Goal: Task Accomplishment & Management: Manage account settings

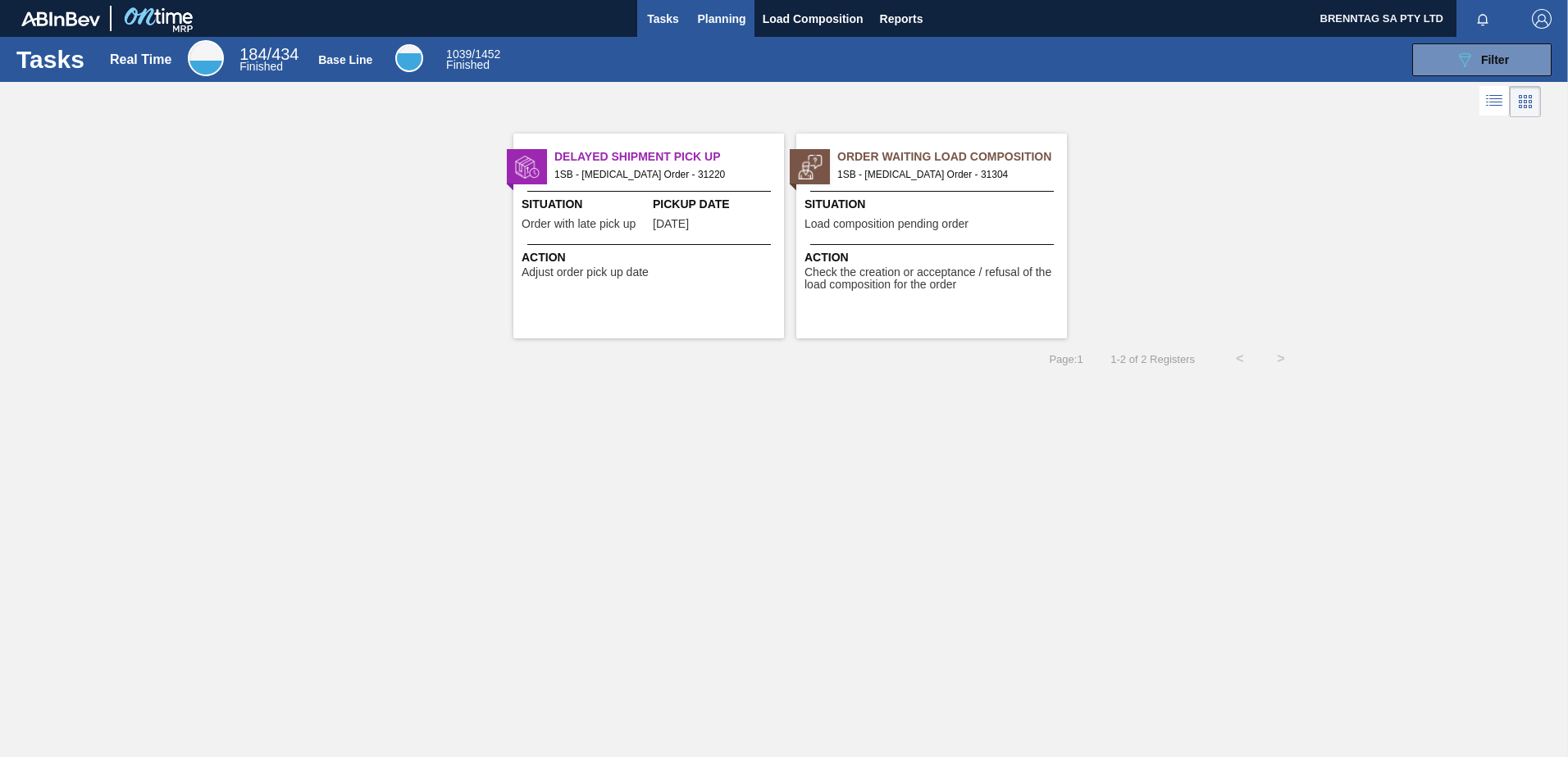
click at [727, 23] on span "Planning" at bounding box center [722, 19] width 49 height 20
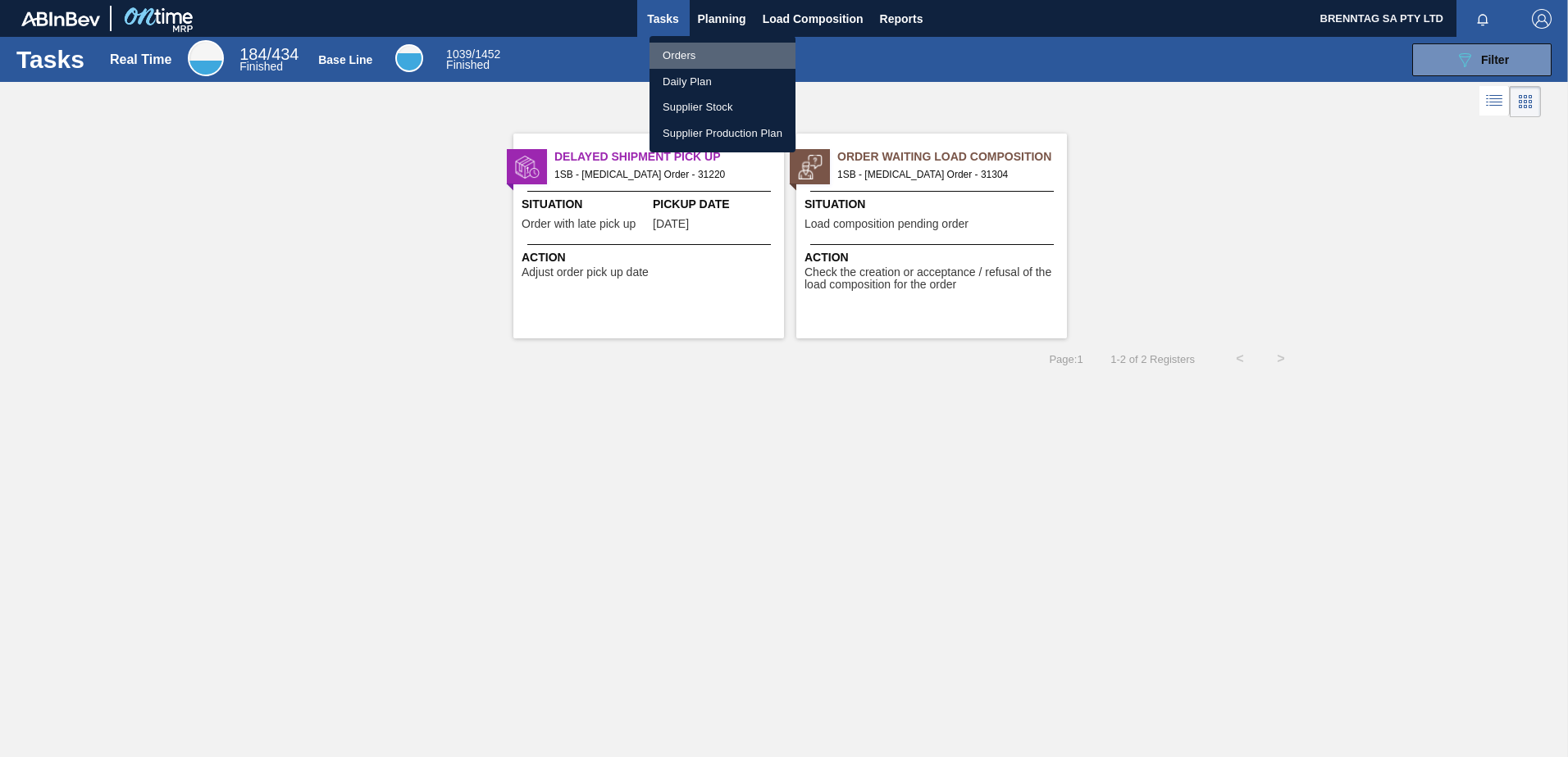
click at [673, 50] on li "Orders" at bounding box center [722, 56] width 146 height 26
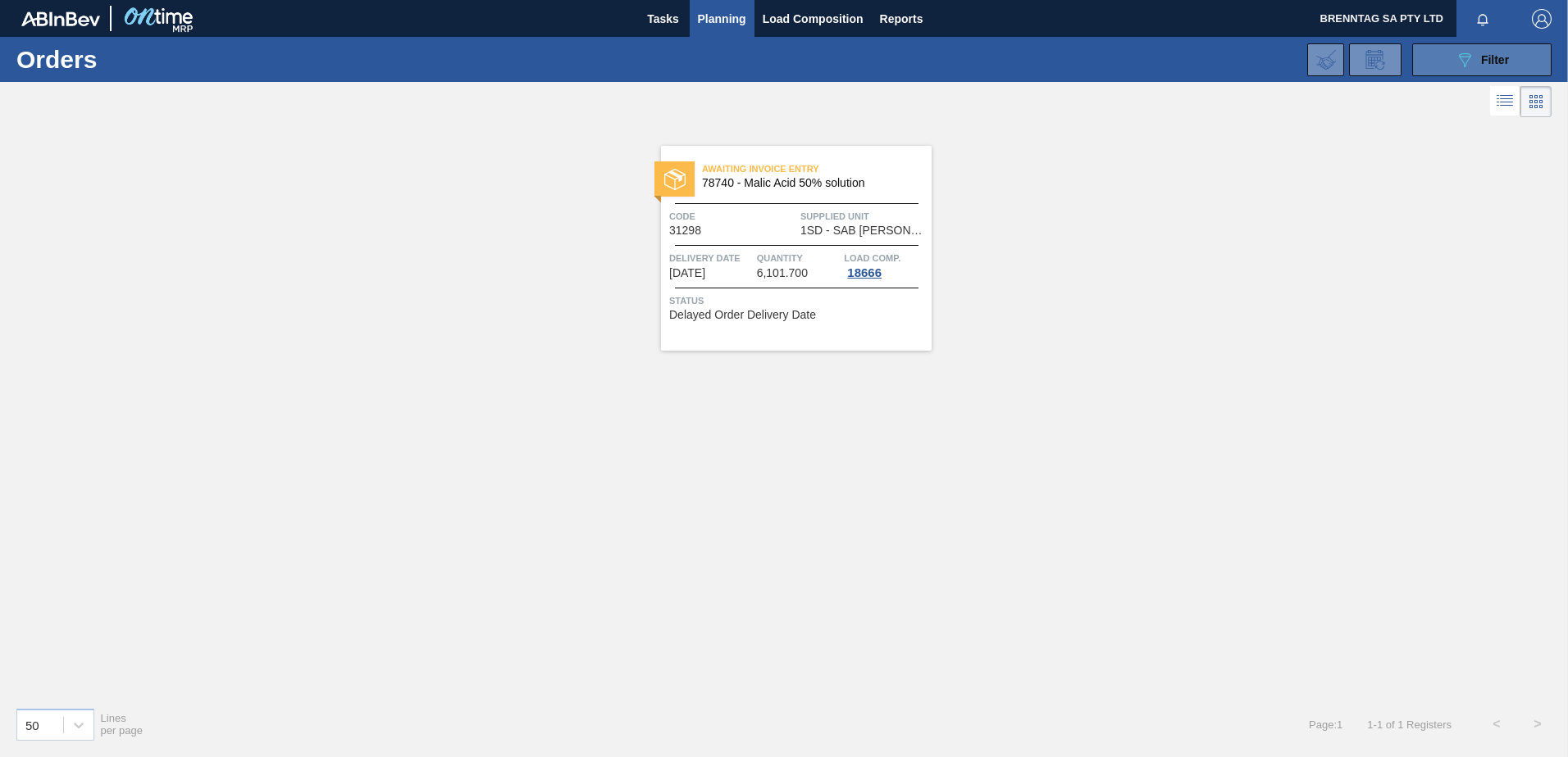
click at [1441, 65] on button "089F7B8B-B2A5-4AFE-B5C0-19BA573D28AC Filter" at bounding box center [1481, 60] width 139 height 33
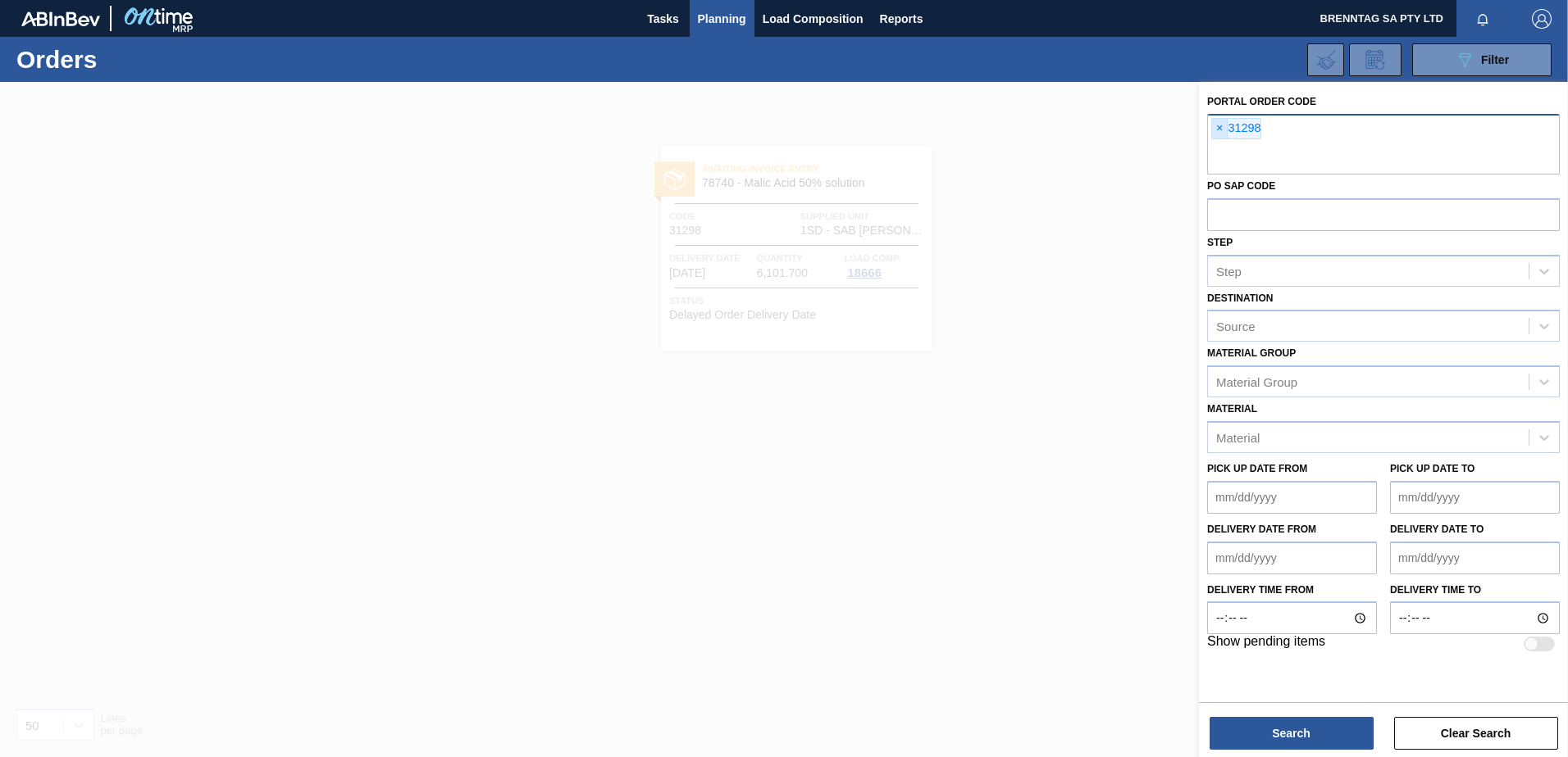
click at [1219, 129] on span "×" at bounding box center [1220, 128] width 16 height 20
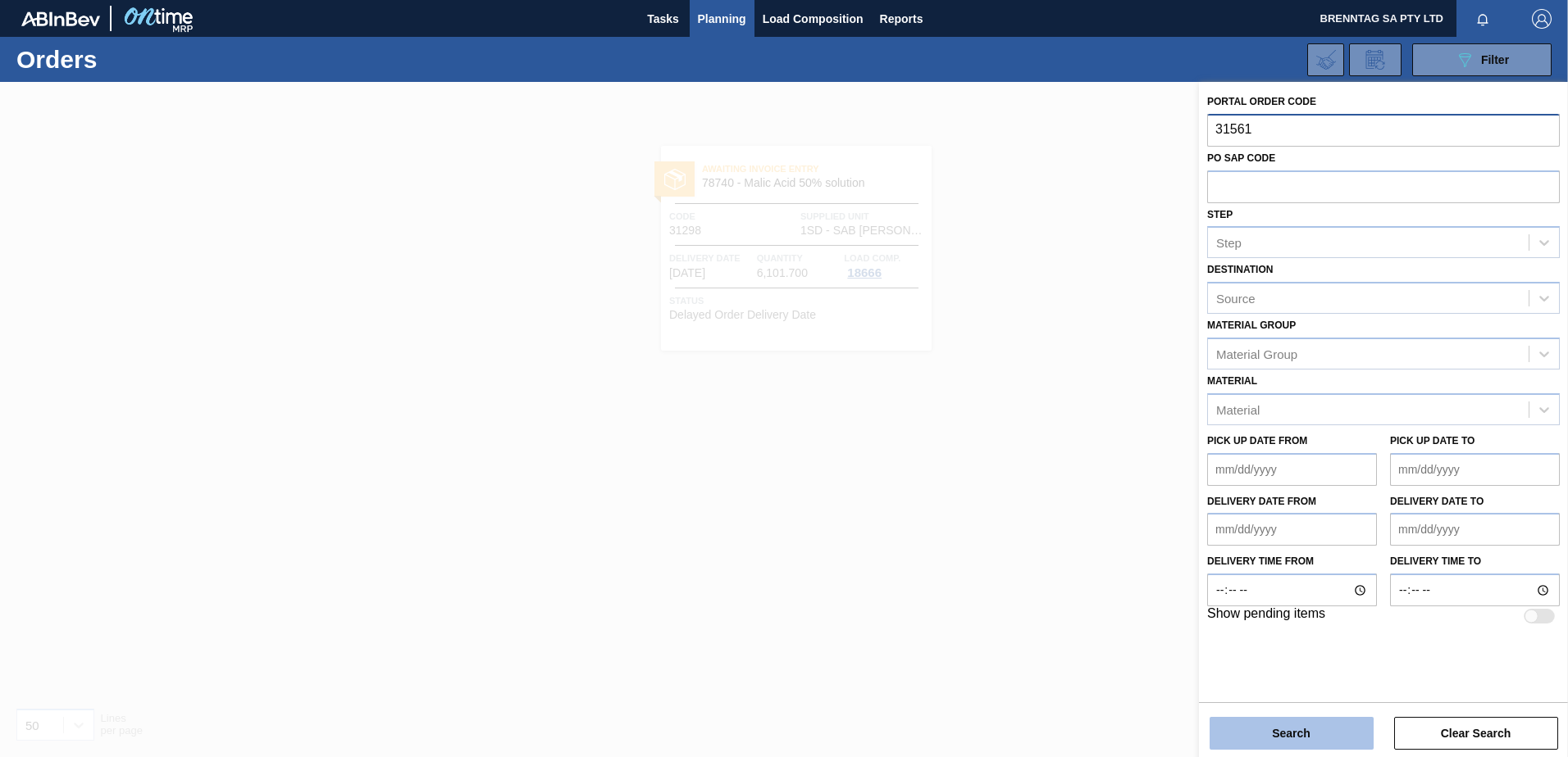
type input "31561"
click at [1322, 737] on button "Search" at bounding box center [1292, 733] width 164 height 33
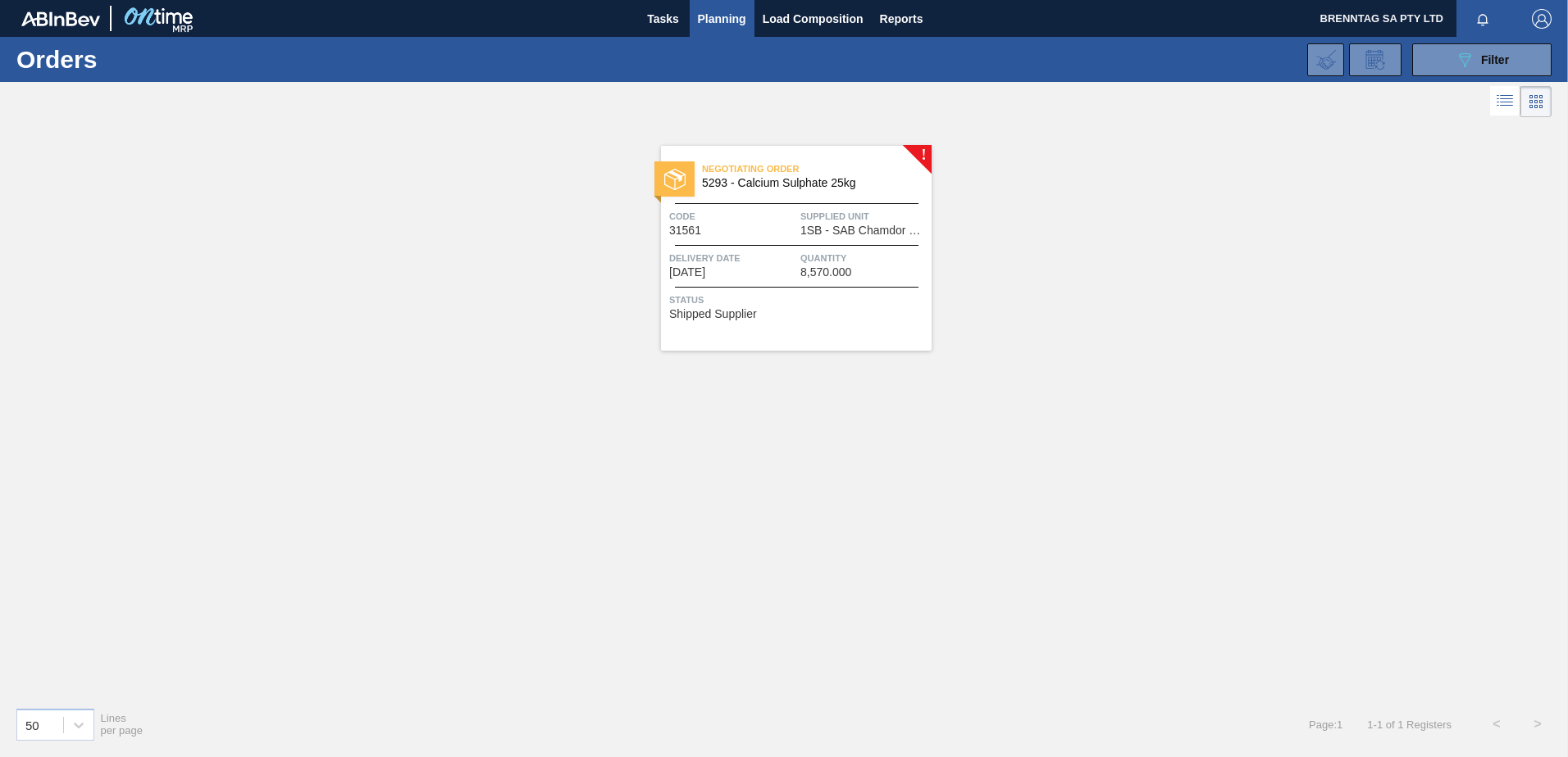
click at [761, 231] on div "Code 31561" at bounding box center [732, 222] width 127 height 29
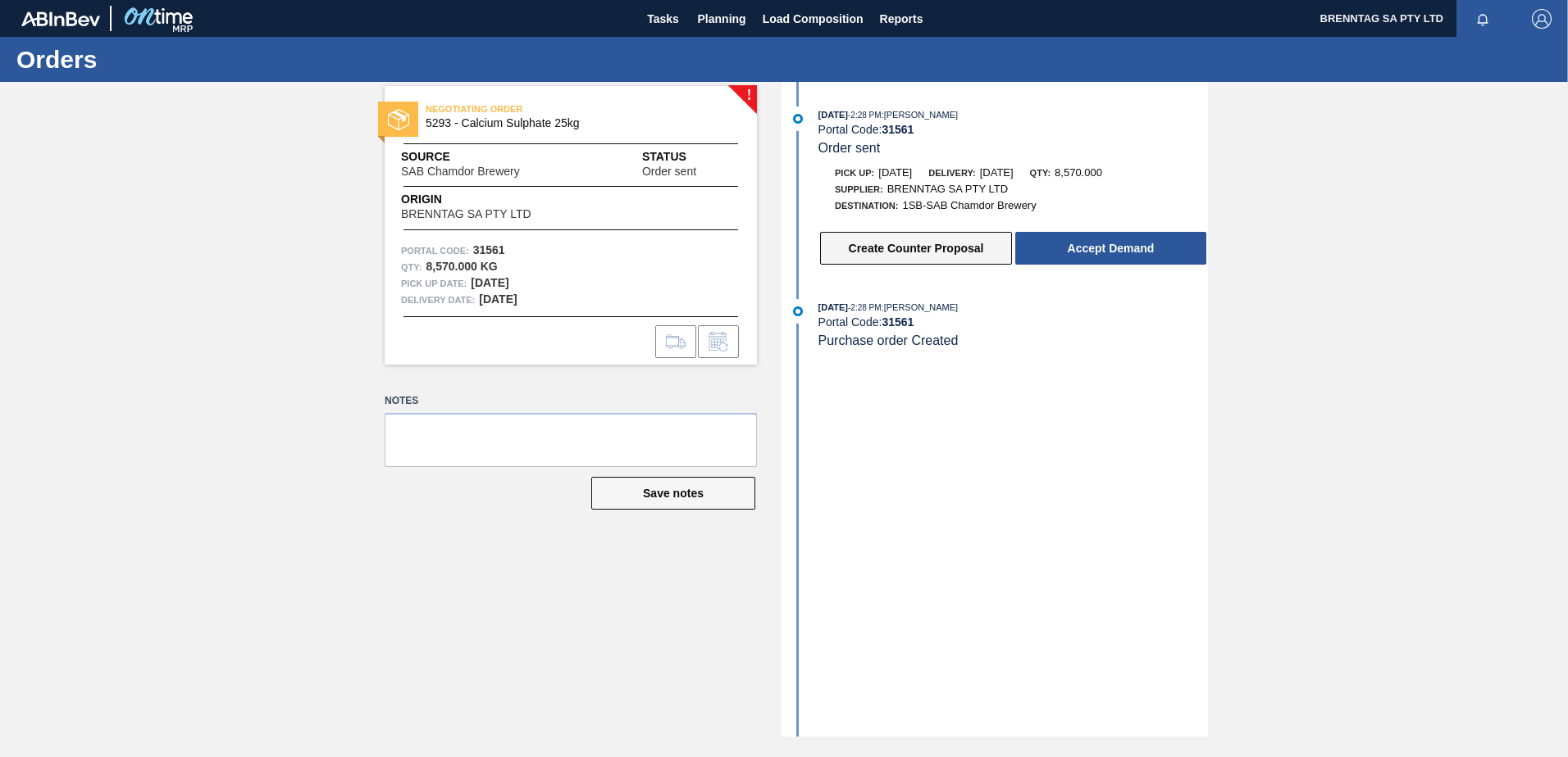
click at [943, 243] on button "Create Counter Proposal" at bounding box center [915, 247] width 191 height 33
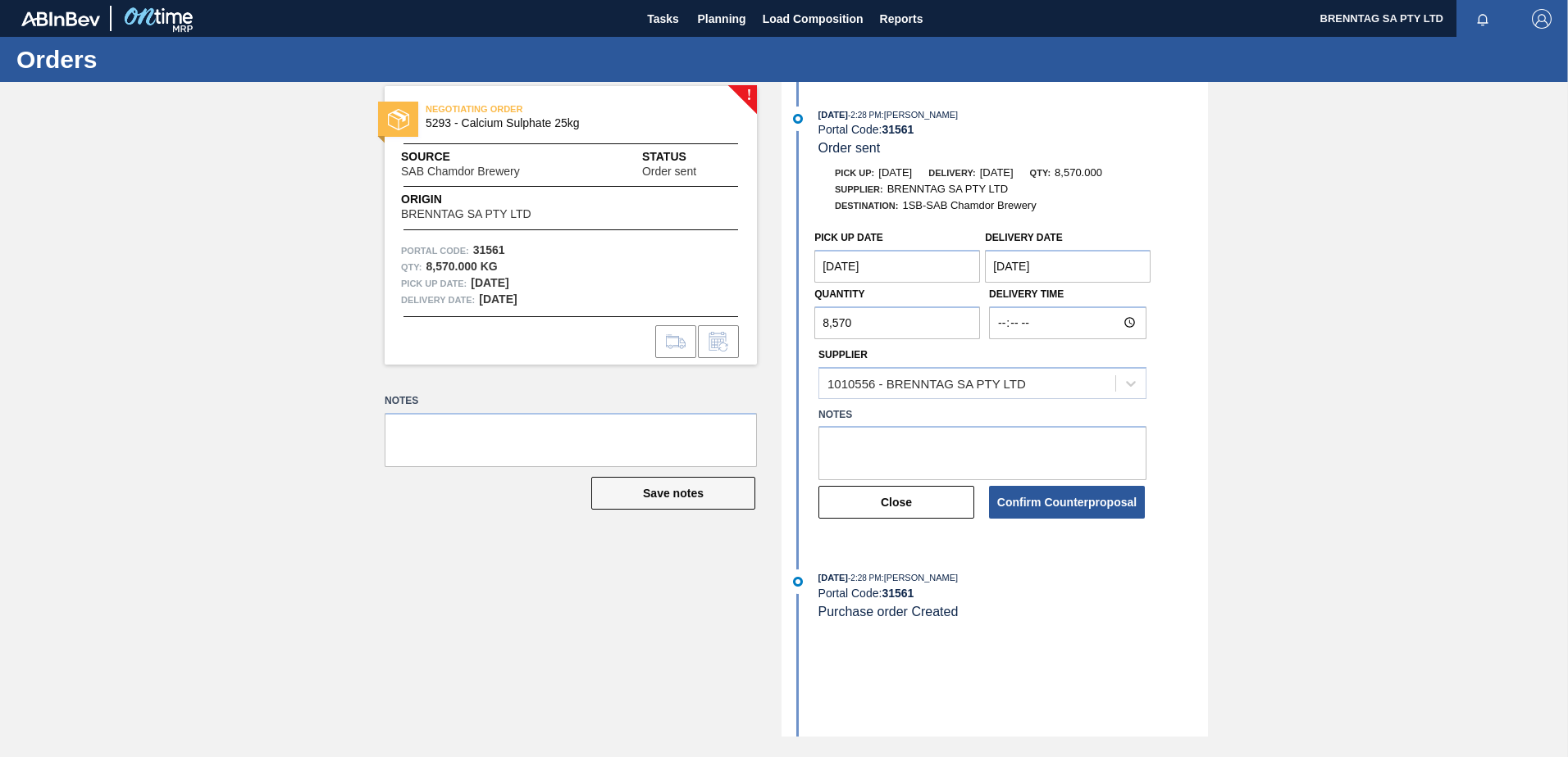
click at [871, 326] on input "8,570" at bounding box center [897, 322] width 165 height 33
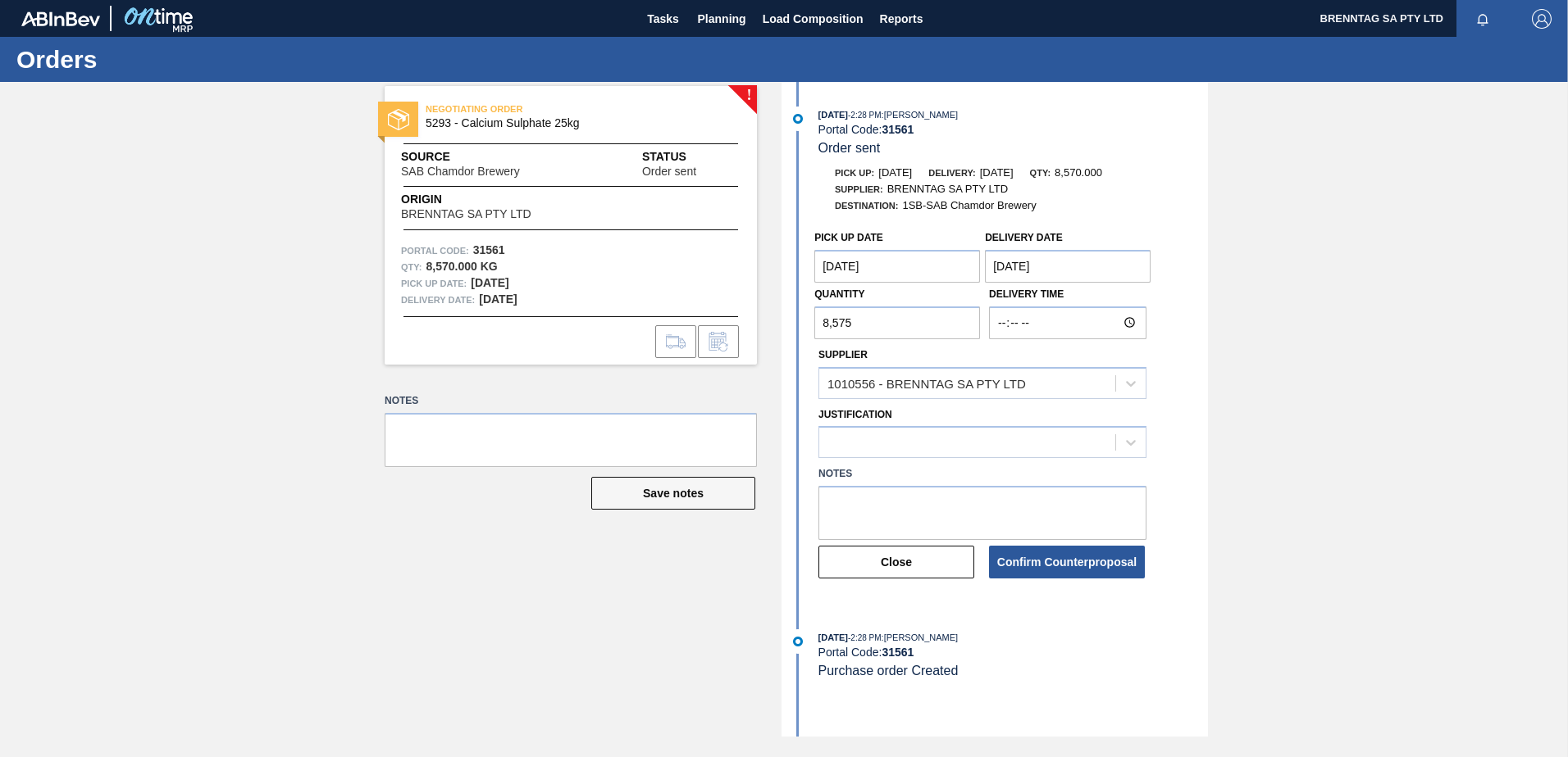
type input "8,575"
click at [1128, 324] on input "Delivery Time" at bounding box center [1067, 322] width 158 height 33
click at [1134, 321] on input "Delivery Time" at bounding box center [1067, 322] width 158 height 33
click at [1158, 295] on div "Pick up Date 09/10/2025 Delivery Date 09/11/2025 Quantity 8,575 Delivery Time S…" at bounding box center [996, 401] width 422 height 358
click at [897, 510] on textarea at bounding box center [982, 513] width 328 height 54
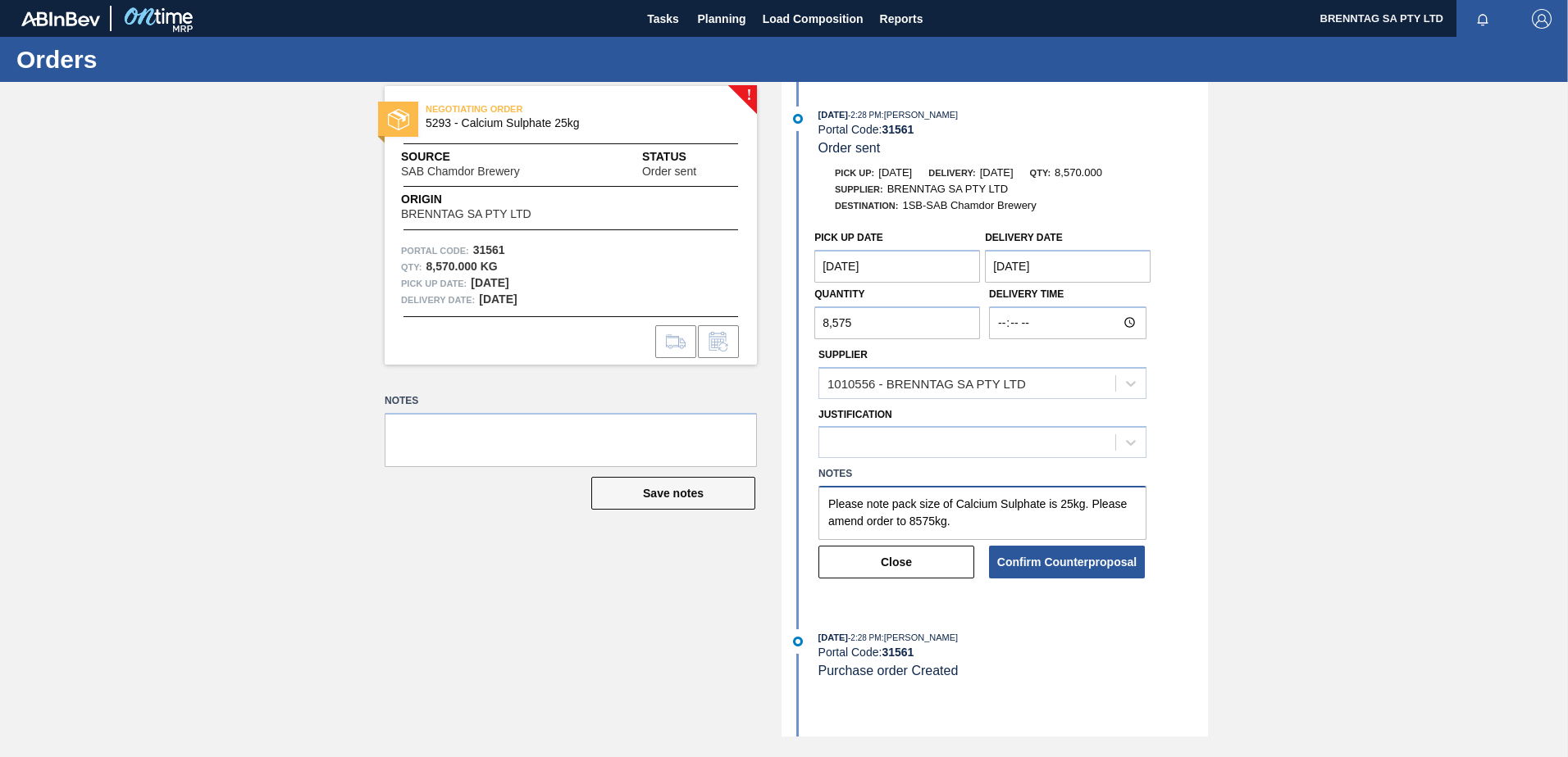
type textarea "Please note pack size of Calcium Sulphate is 25kg. Please amend order to 8575kg."
click at [1307, 564] on div "! NEGOTIATING ORDER 5293 - Calcium Sulphate 25kg Source SAB Chamdor Brewery Sta…" at bounding box center [784, 409] width 1568 height 654
click at [1127, 445] on icon at bounding box center [1131, 442] width 17 height 17
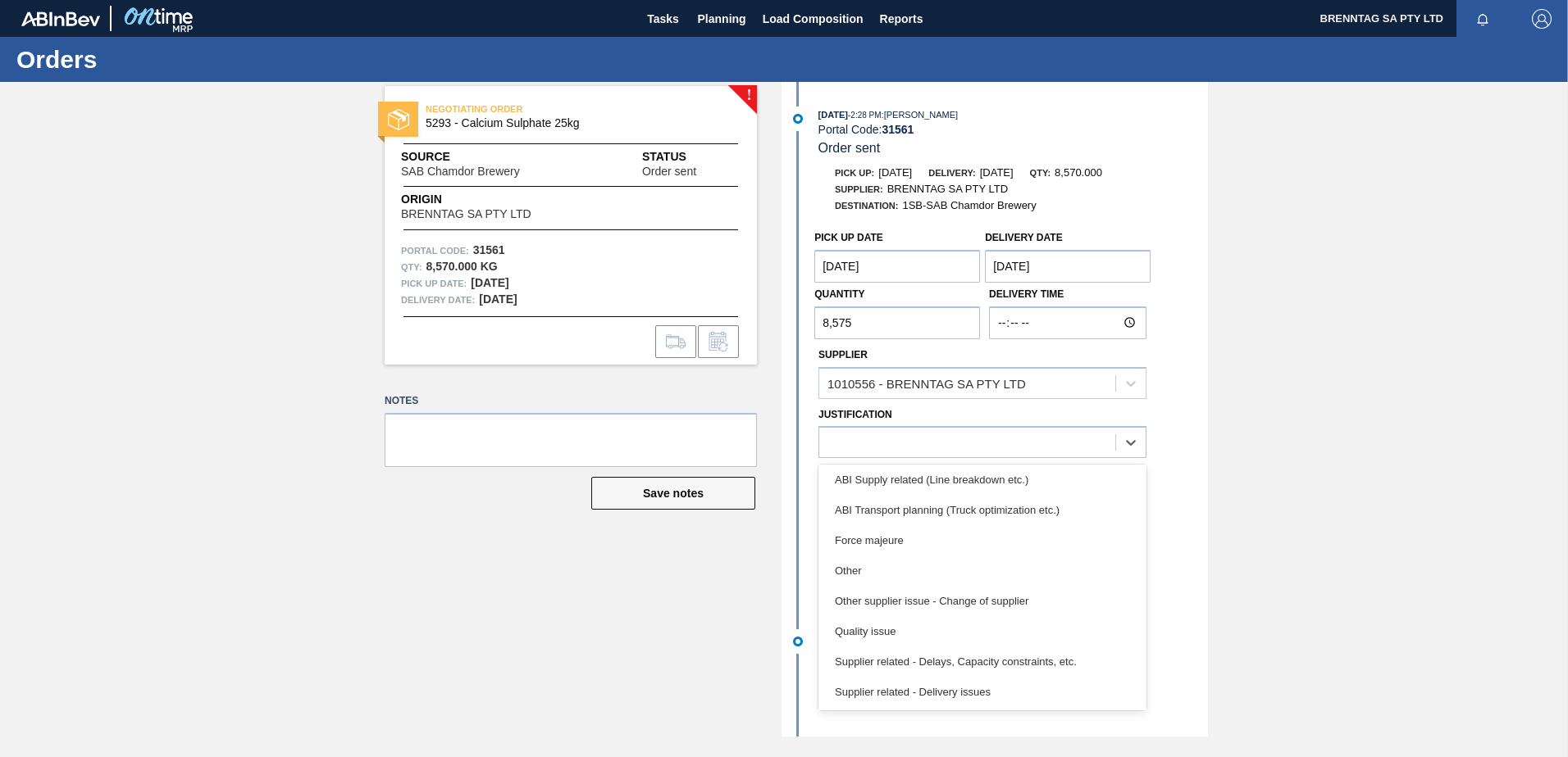
scroll to position [306, 0]
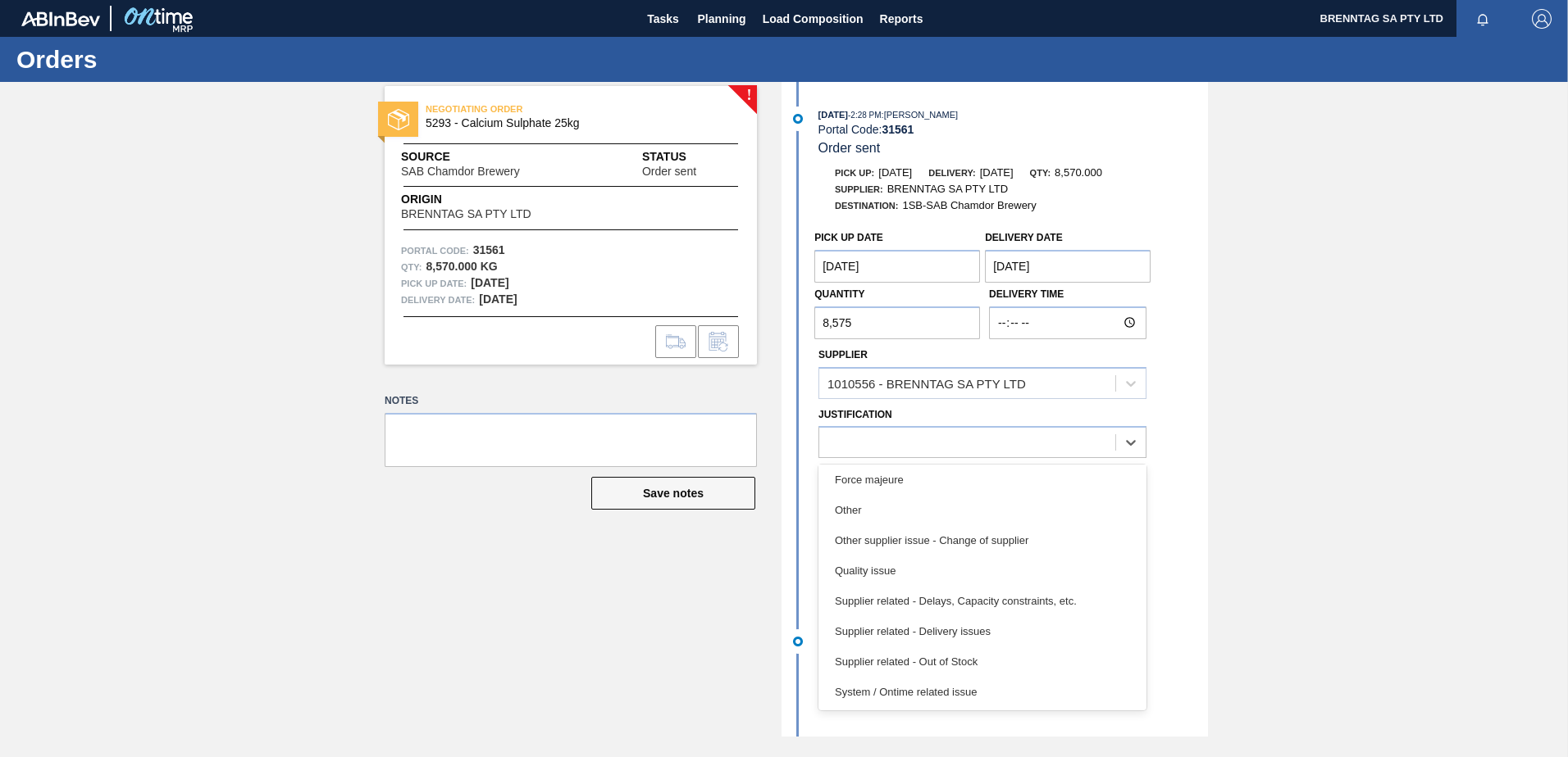
click at [1173, 496] on div "Pick up Date 09/10/2025 Delivery Date 09/11/2025 Quantity 8,575 Delivery Time S…" at bounding box center [996, 401] width 422 height 358
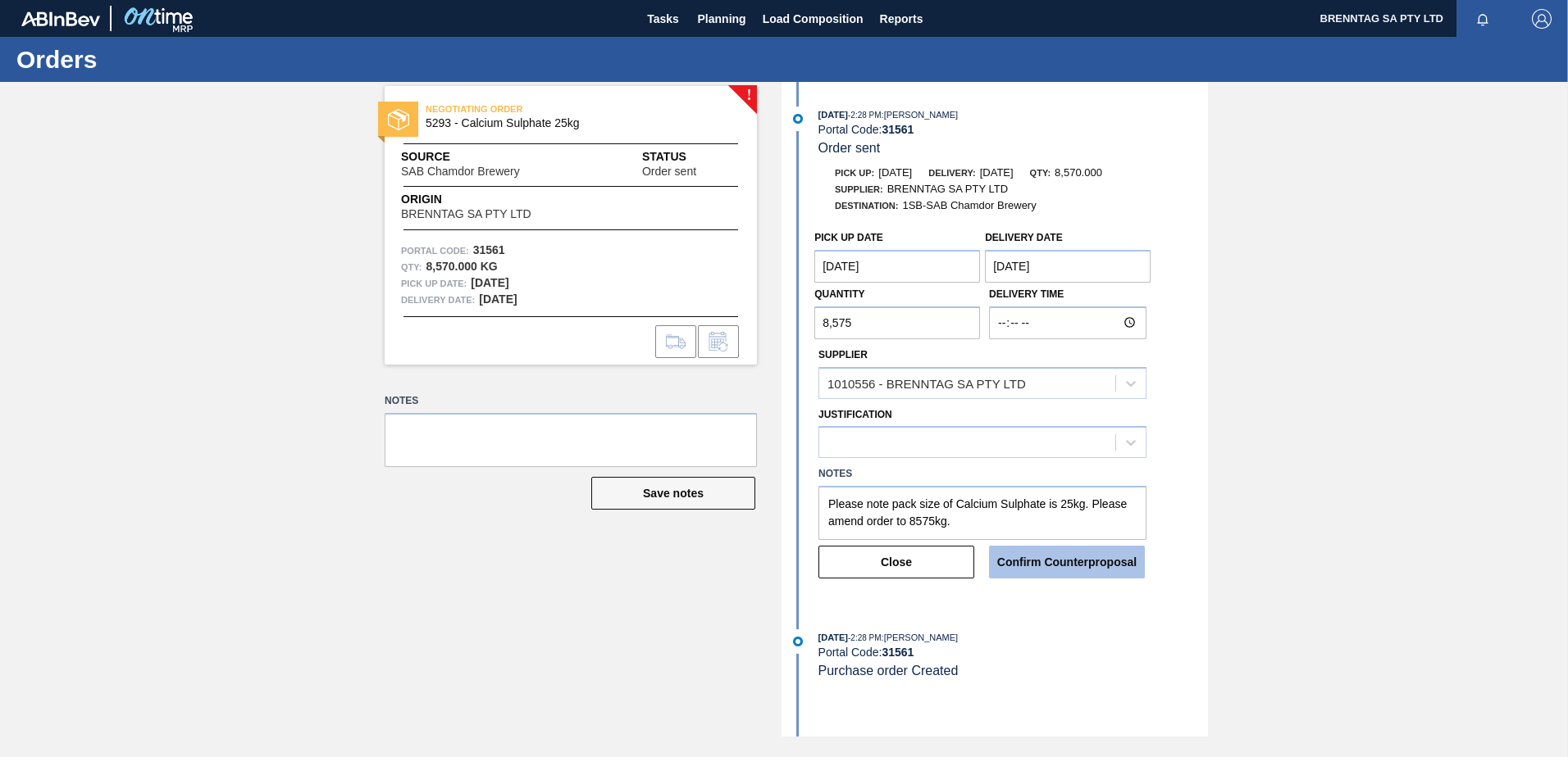
click at [1070, 557] on button "Confirm Counterproposal" at bounding box center [1067, 562] width 156 height 33
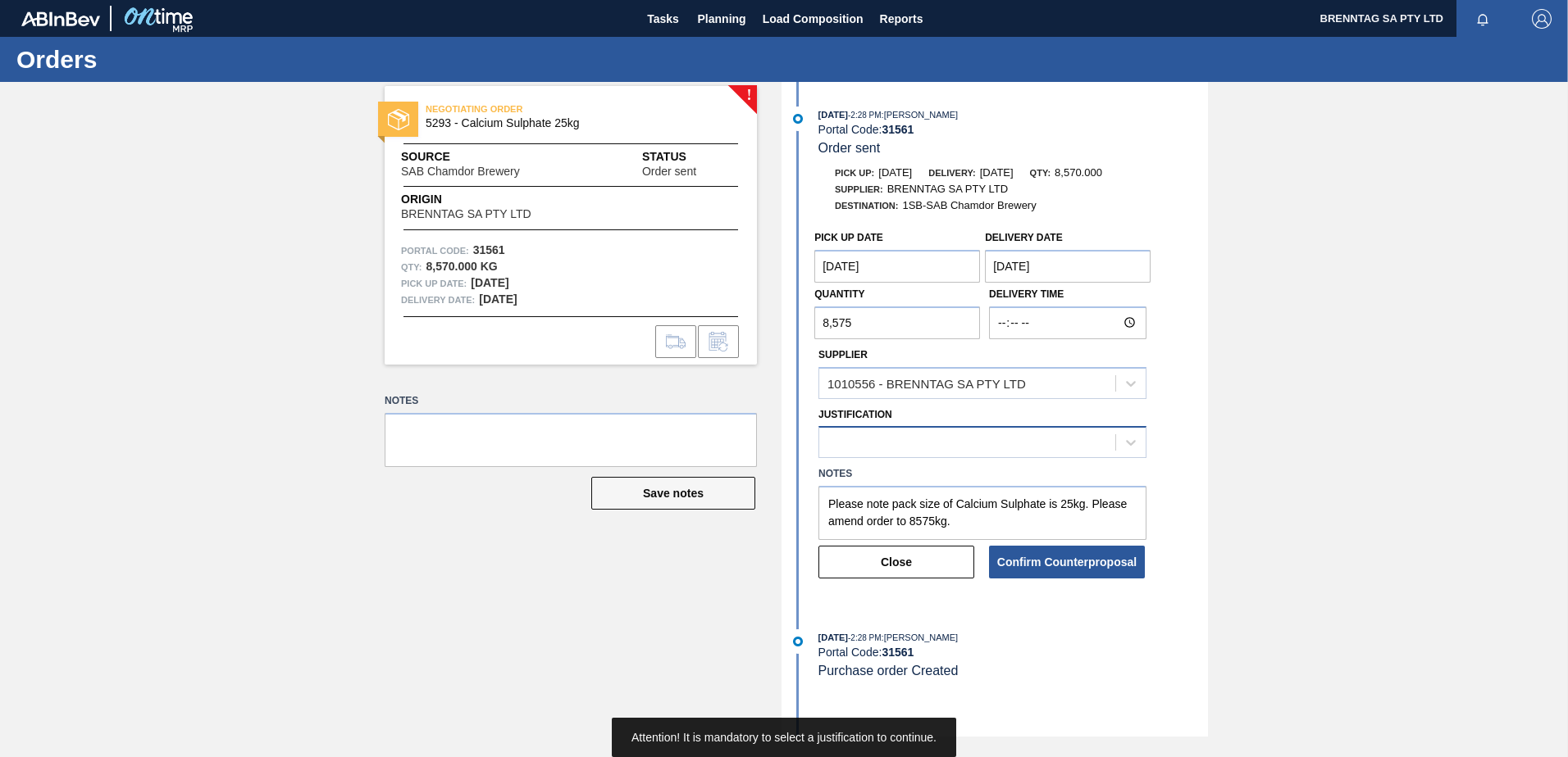
click at [1030, 434] on div at bounding box center [967, 442] width 296 height 23
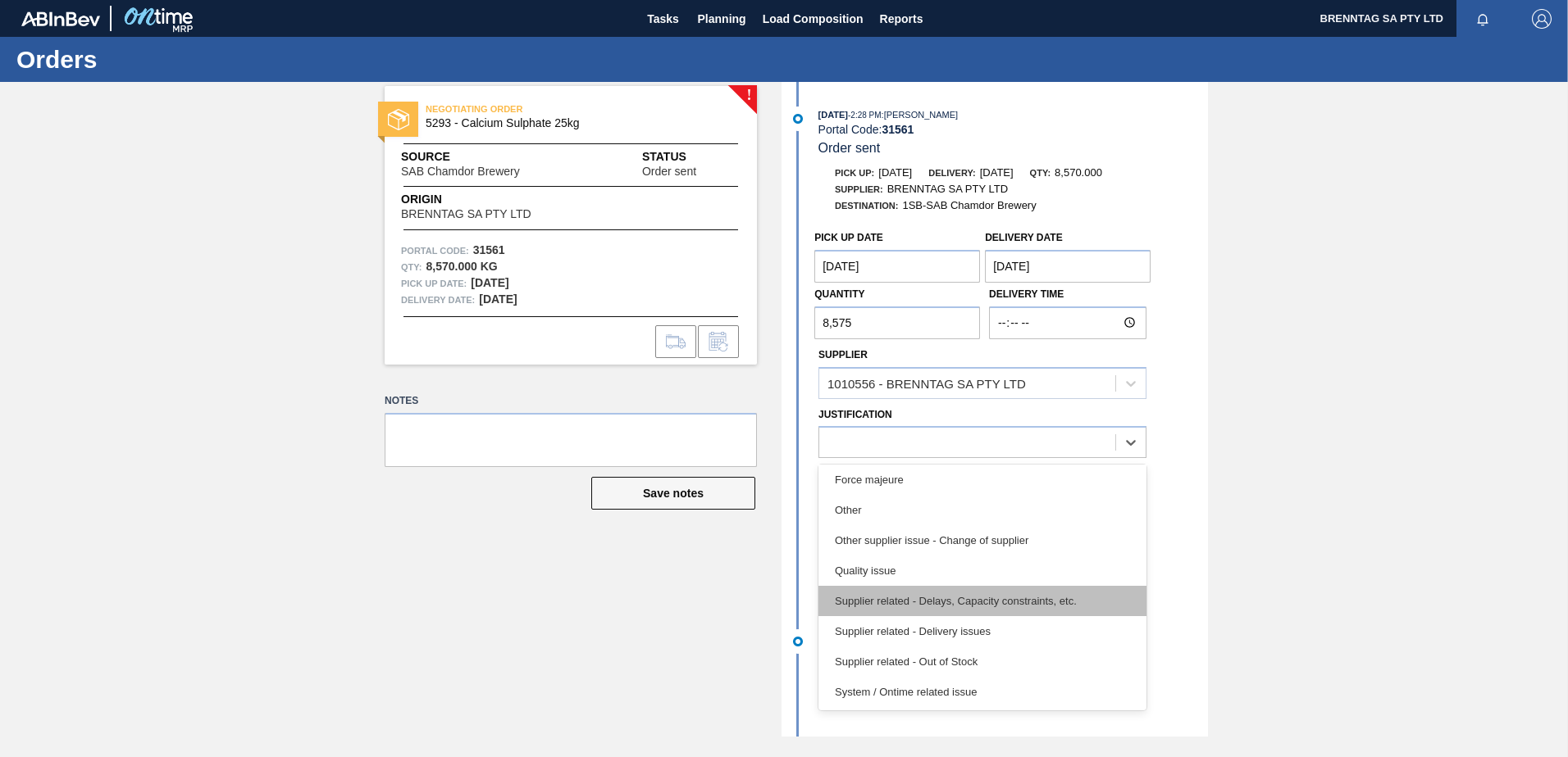
scroll to position [0, 0]
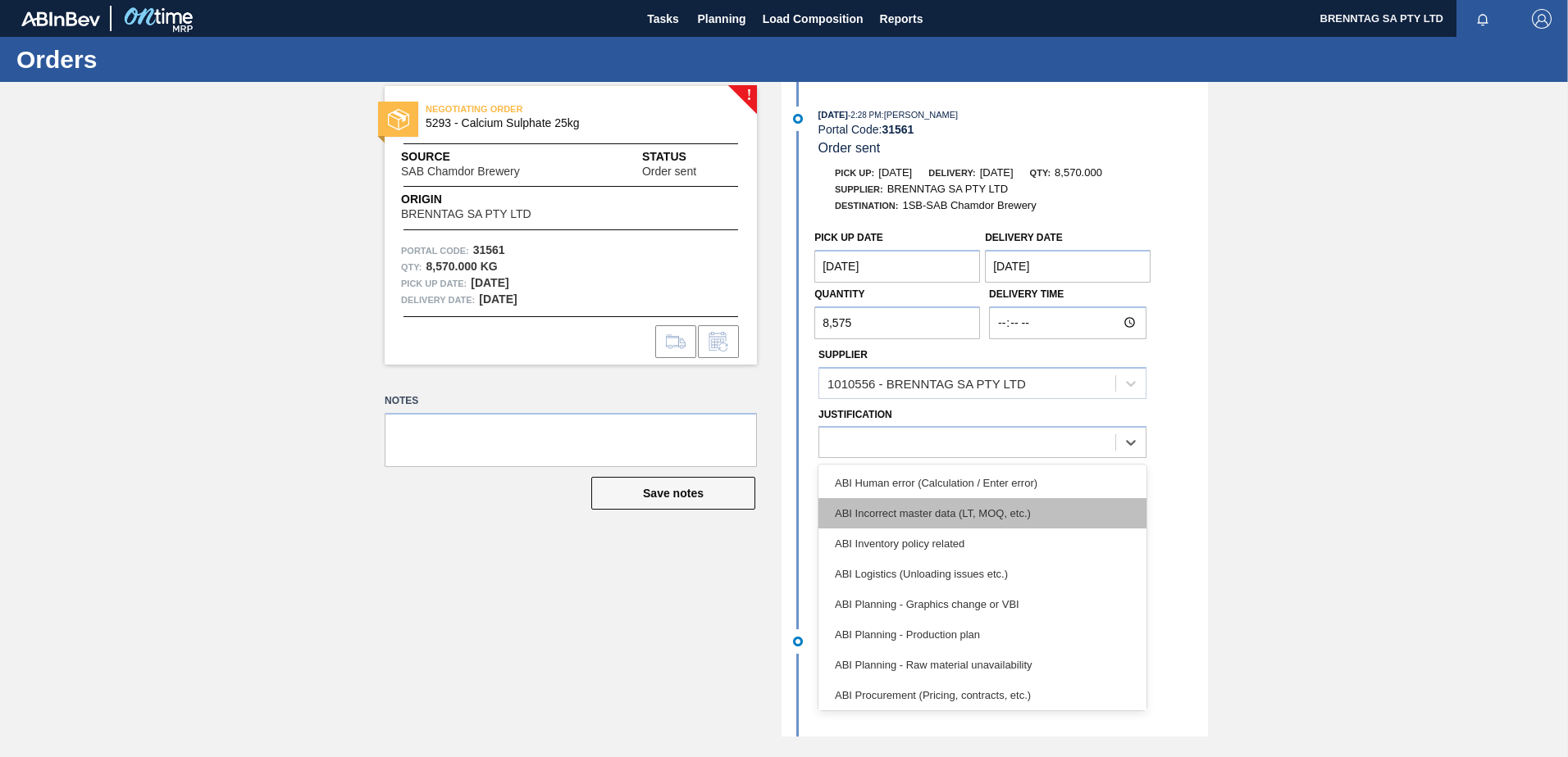
click at [886, 514] on div "ABI Incorrect master data (LT, MOQ, etc.)" at bounding box center [982, 513] width 328 height 30
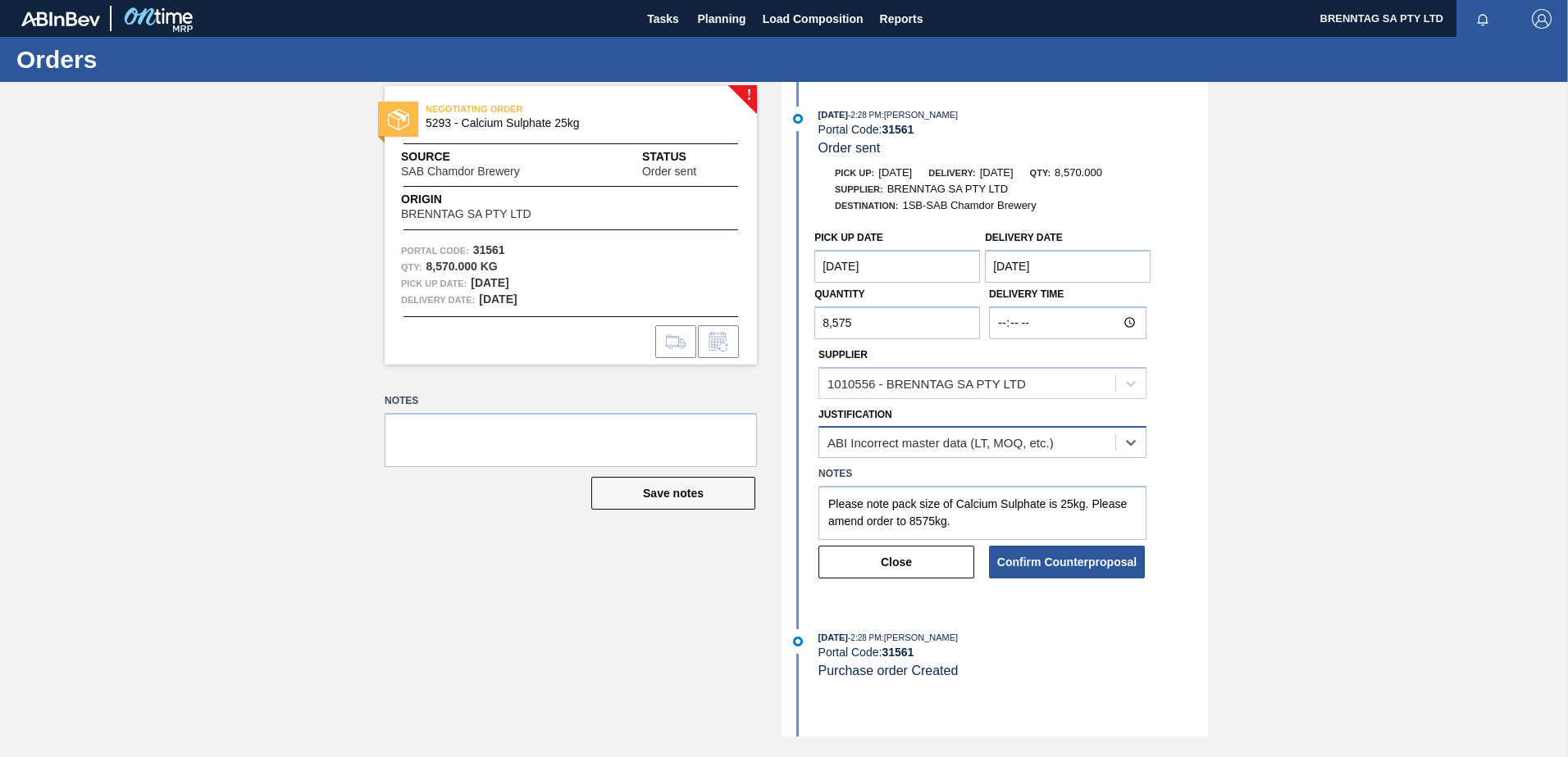
click at [928, 446] on div "ABI Incorrect master data (LT, MOQ, etc.)" at bounding box center [940, 442] width 226 height 14
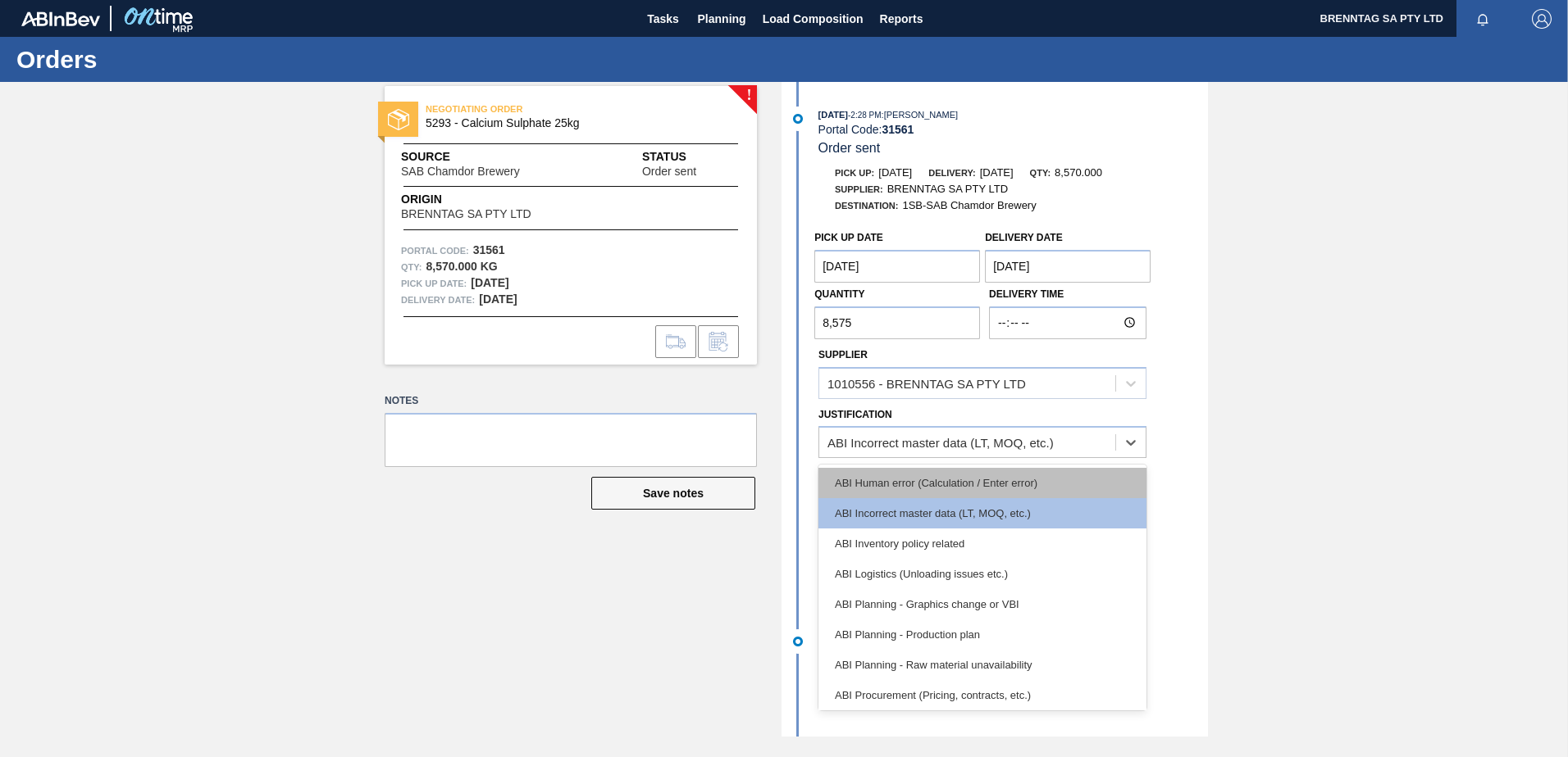
click at [919, 486] on div "ABI Human error (Calculation / Enter error)" at bounding box center [982, 483] width 328 height 30
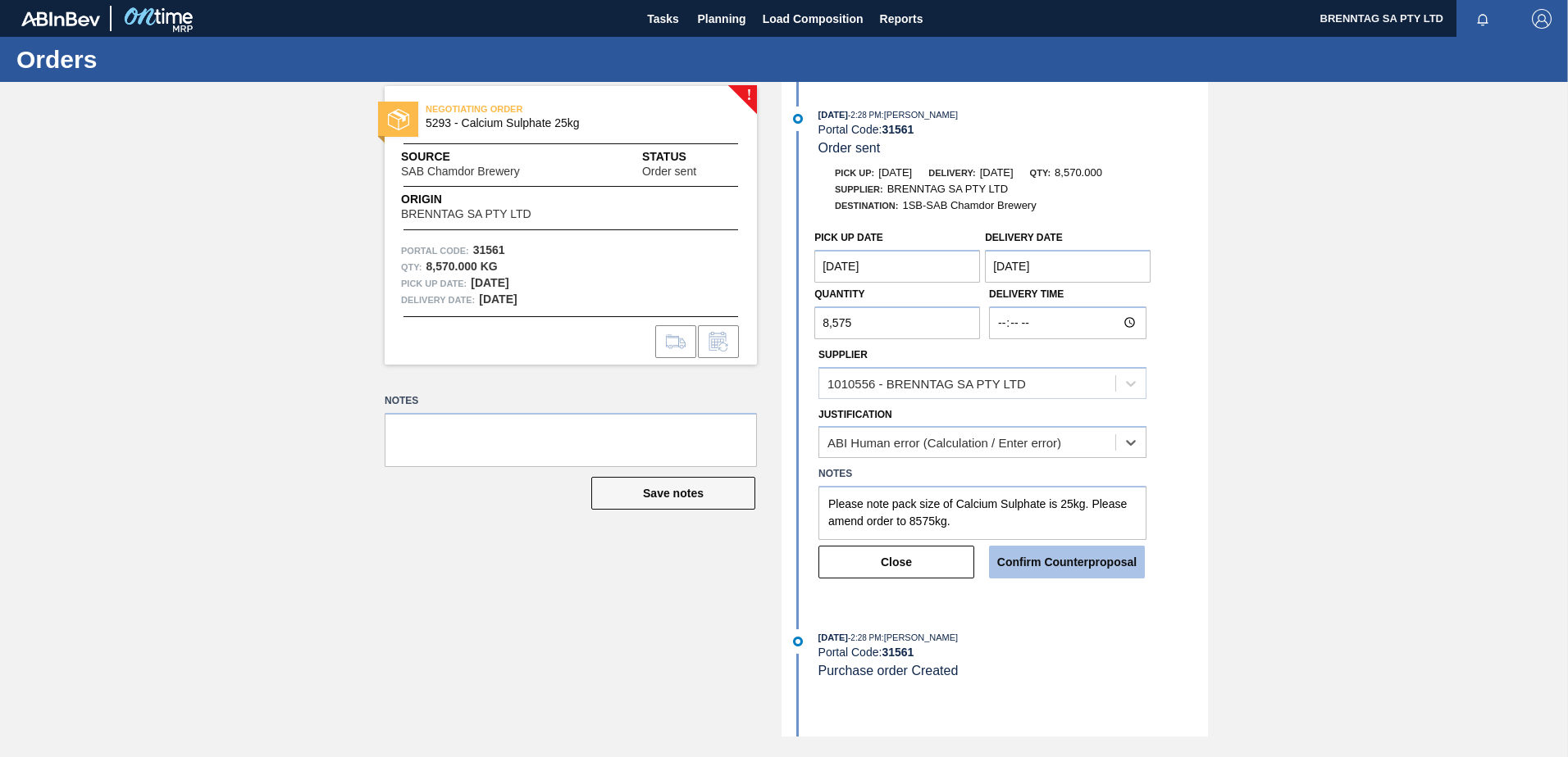
click at [1081, 554] on button "Confirm Counterproposal" at bounding box center [1067, 562] width 156 height 33
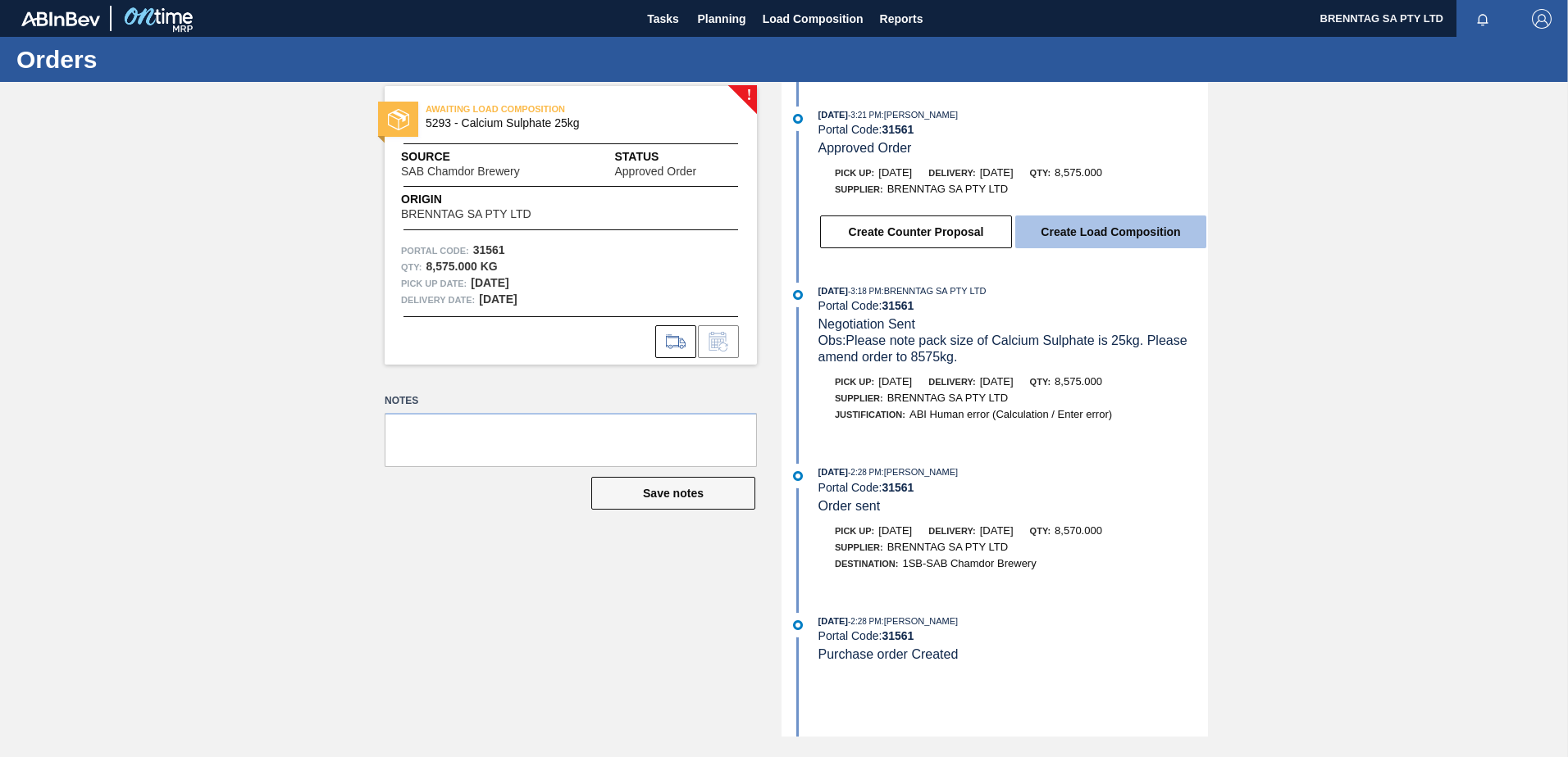
click at [1111, 227] on button "Create Load Composition" at bounding box center [1110, 231] width 191 height 33
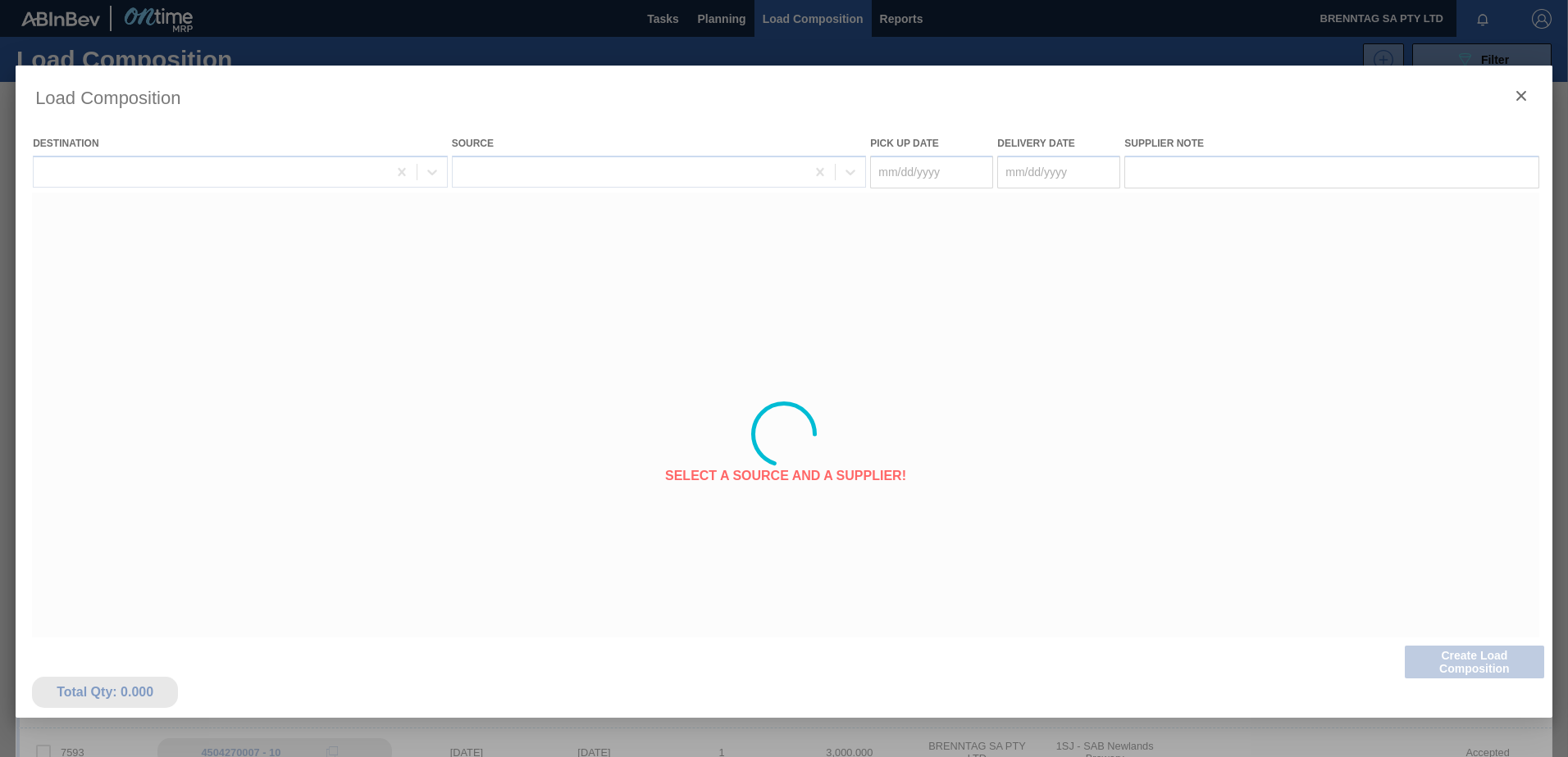
type Date "[DATE]"
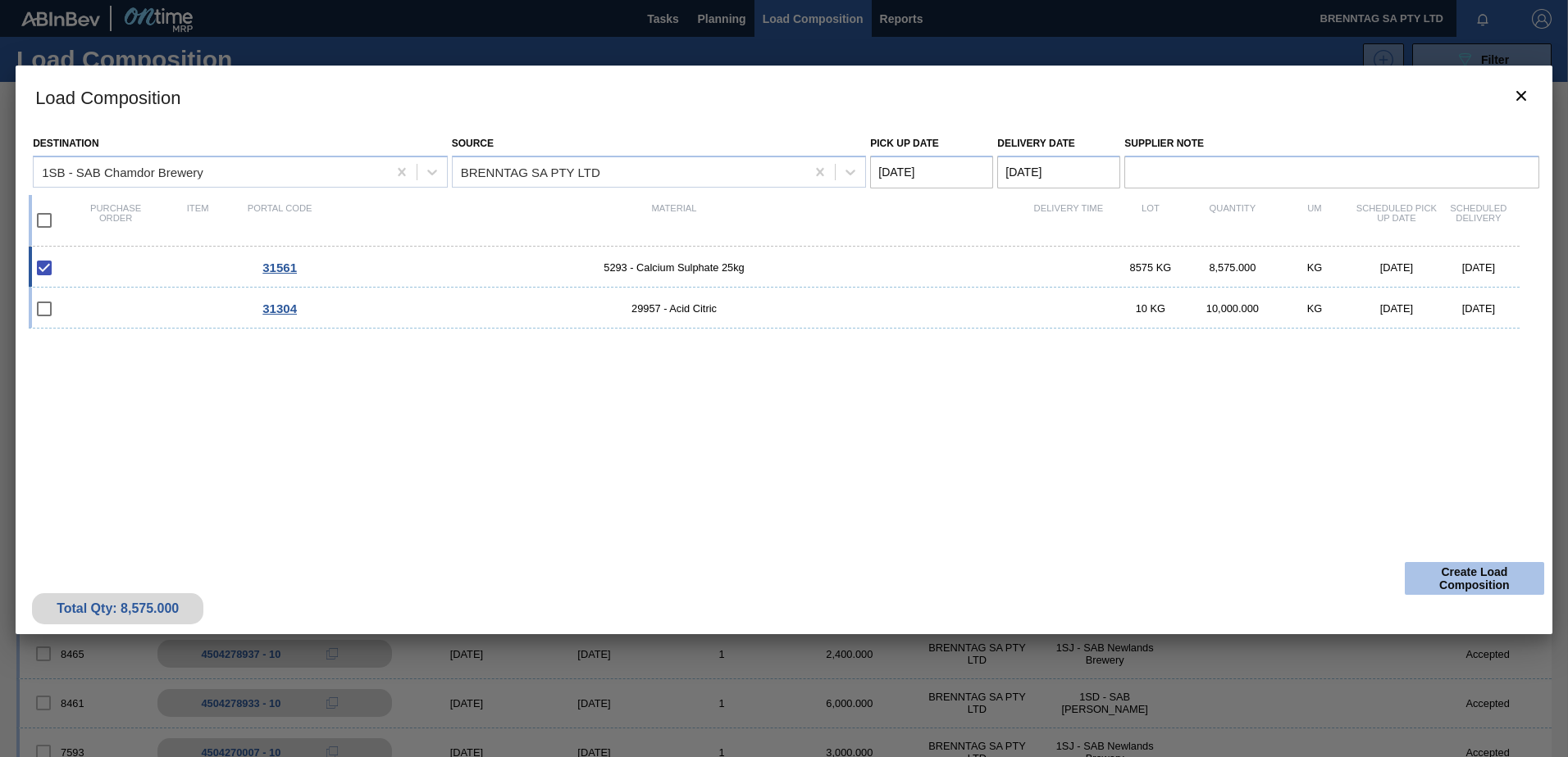
click at [1461, 574] on button "Create Load Composition" at bounding box center [1474, 578] width 139 height 33
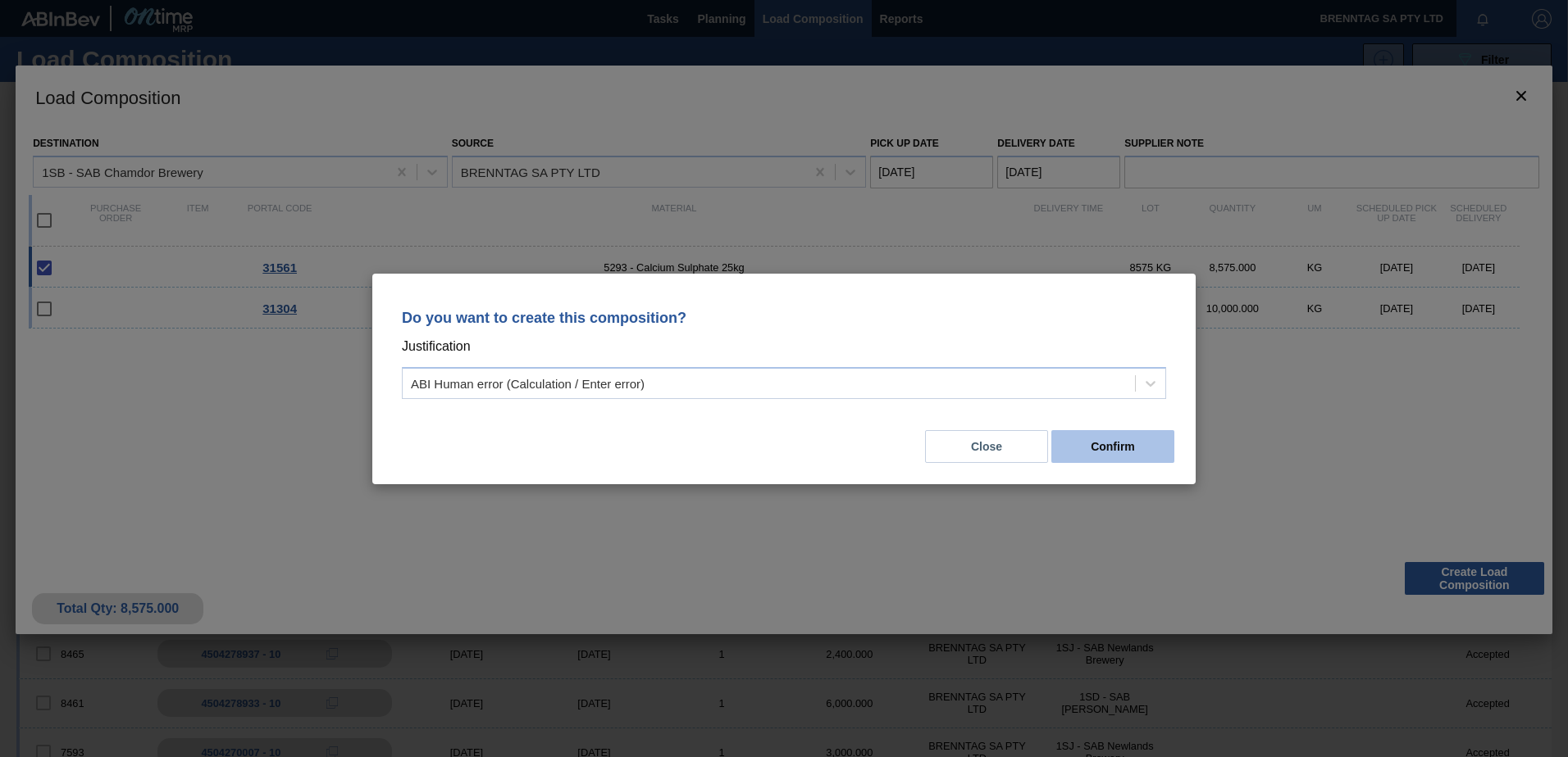
click at [1123, 452] on button "Confirm" at bounding box center [1112, 446] width 123 height 33
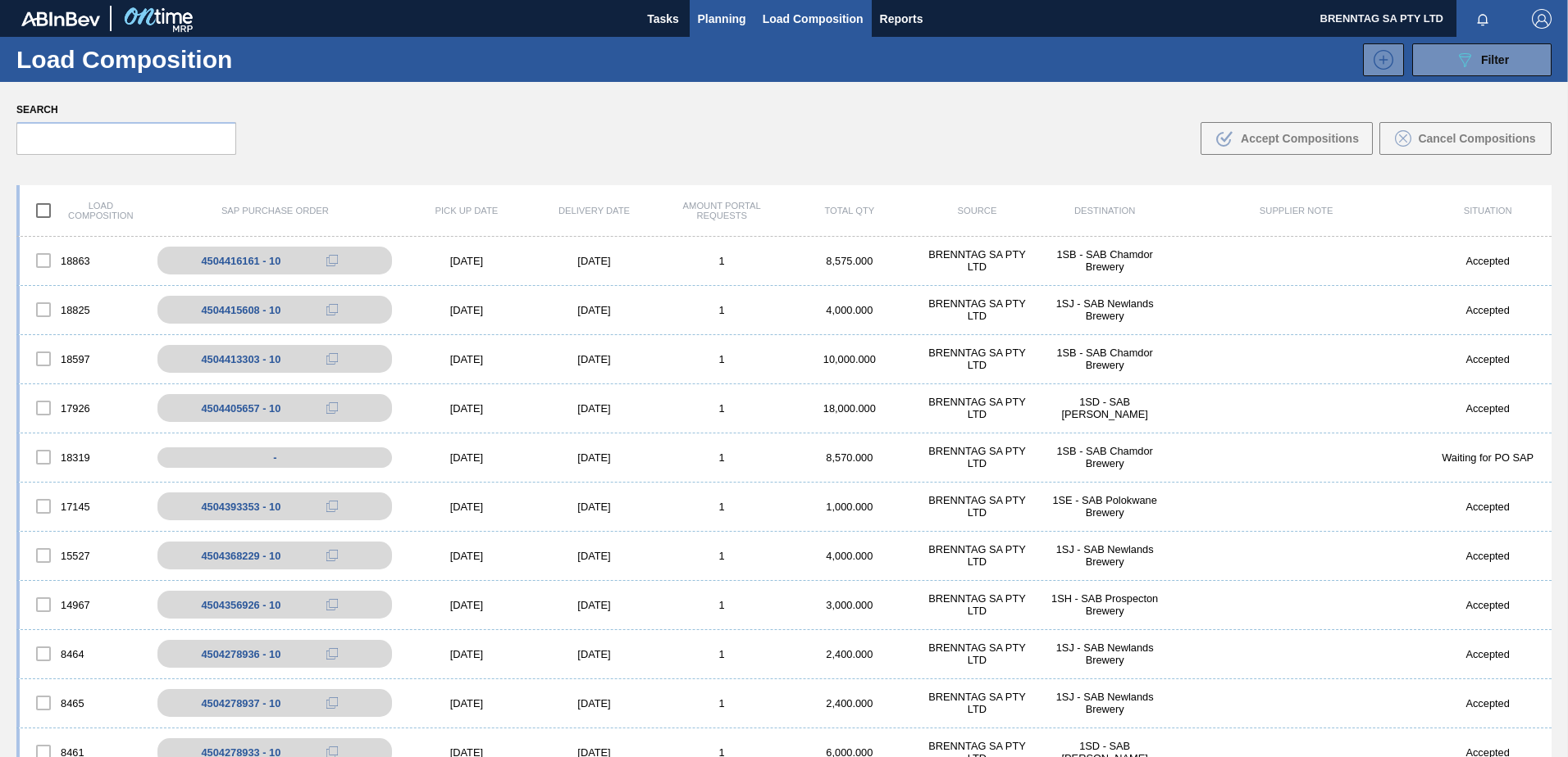
click at [738, 23] on span "Planning" at bounding box center [722, 19] width 49 height 20
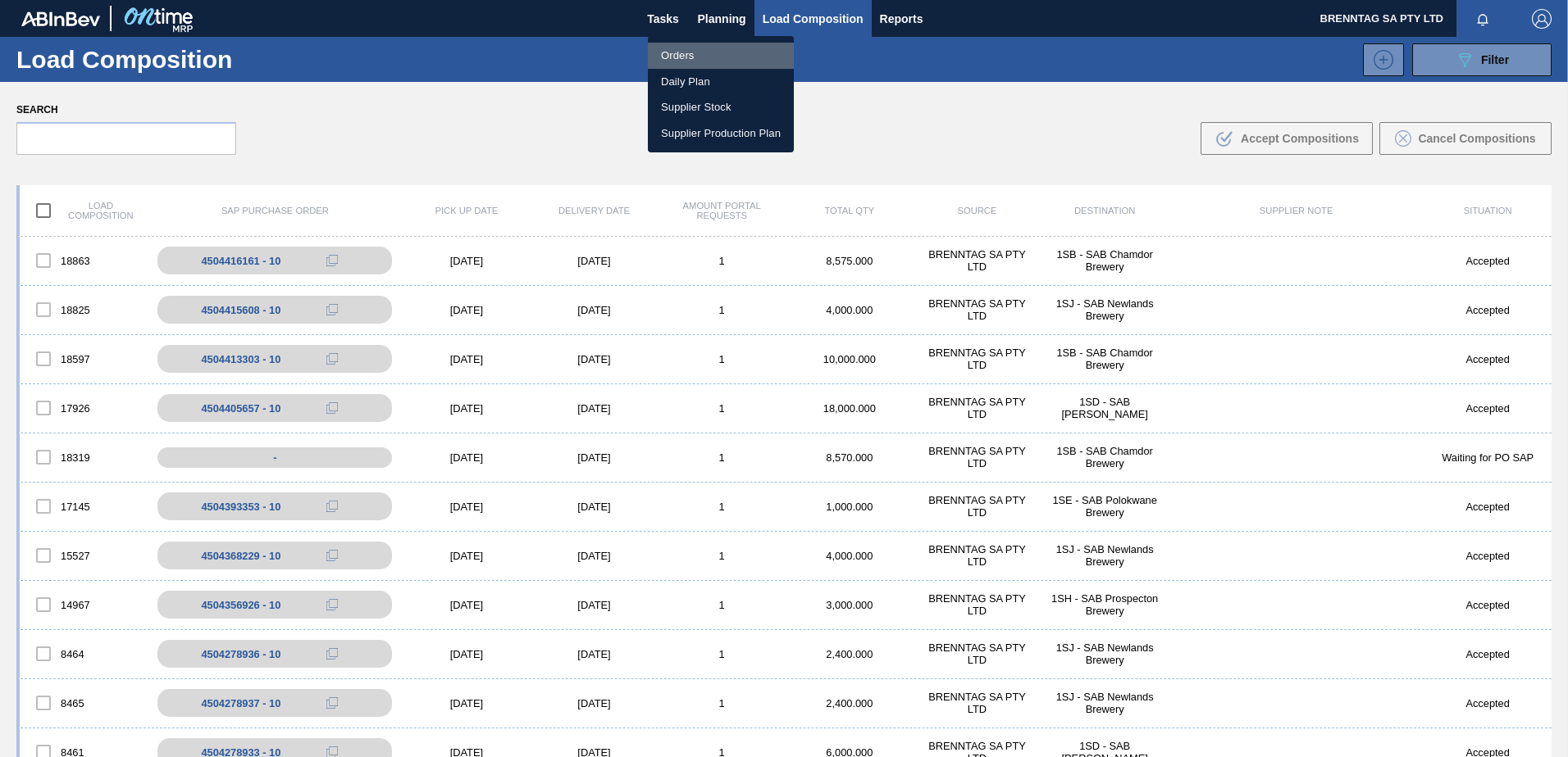
click at [674, 49] on li "Orders" at bounding box center [721, 56] width 146 height 26
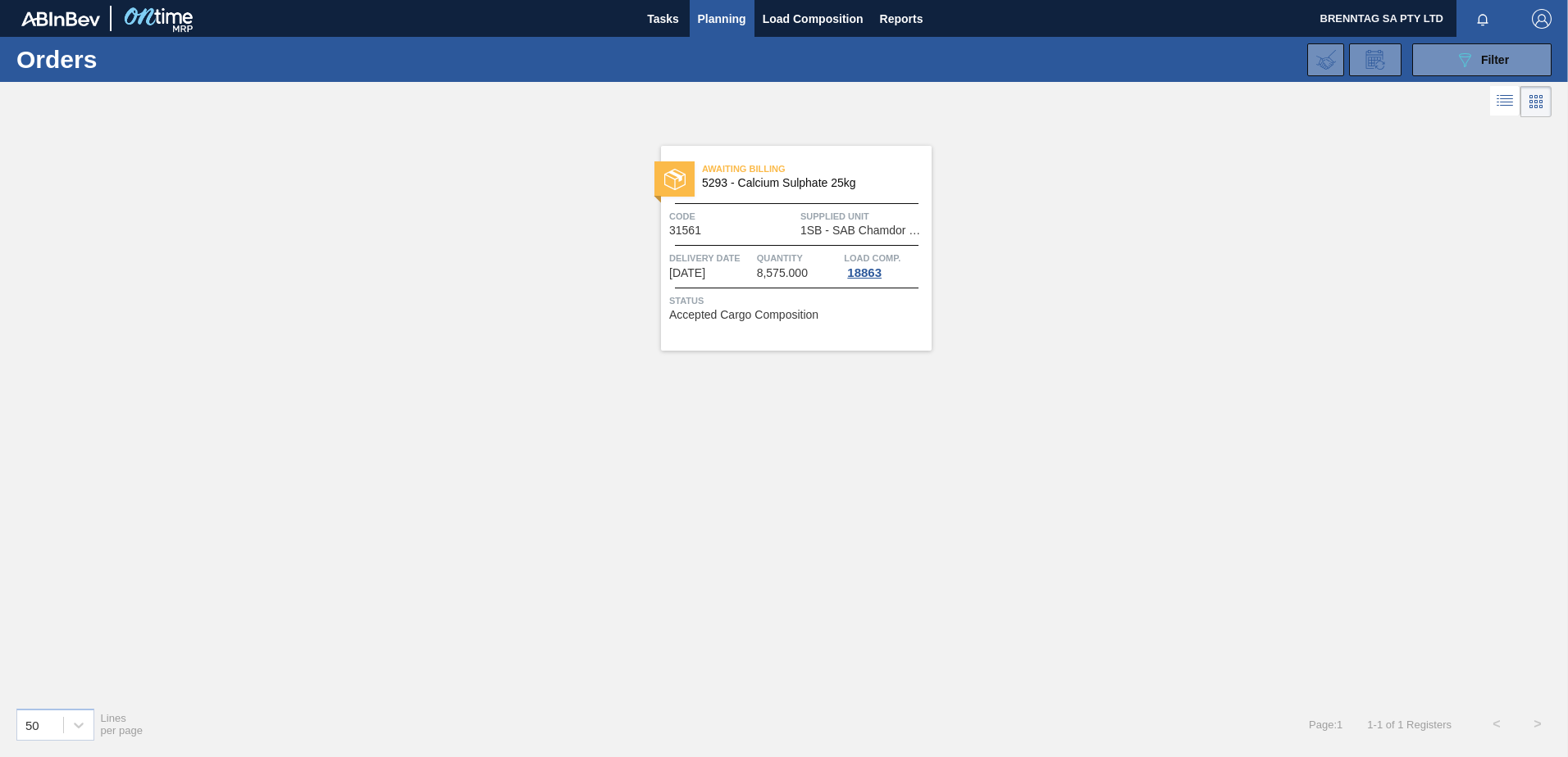
click at [790, 237] on div "Awaiting Billing 5293 - Calcium Sulphate 25kg Code 31561 Supplied Unit 1SB - SA…" at bounding box center [797, 247] width 271 height 204
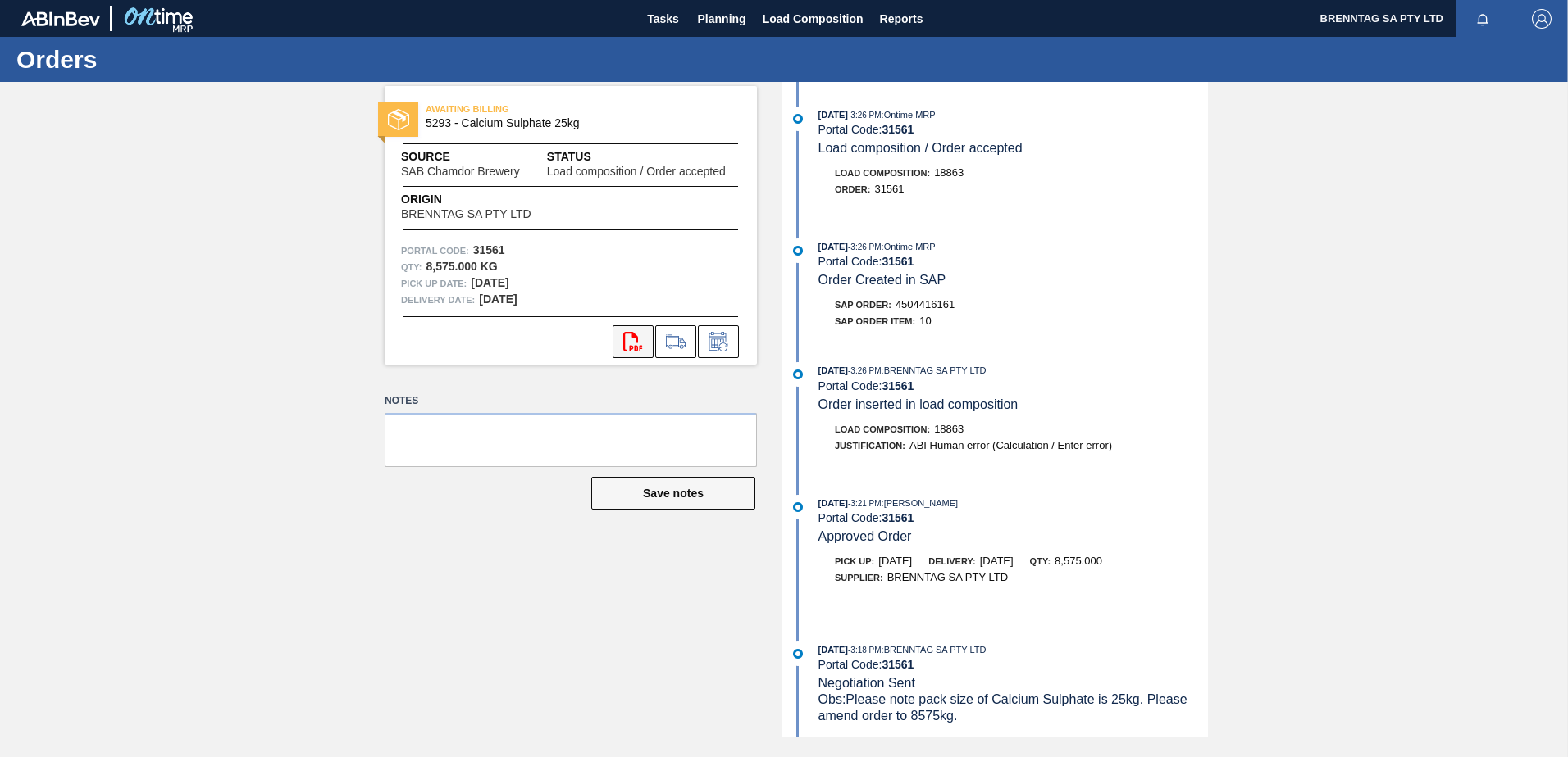
click at [634, 328] on button "svg{fill:#ff0000}" at bounding box center [633, 342] width 41 height 33
